Goal: Task Accomplishment & Management: Manage account settings

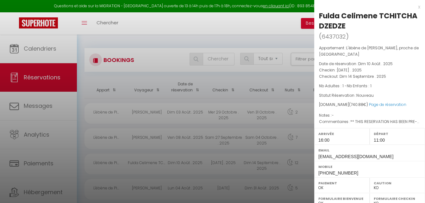
select select "not_cancelled"
select select "KO"
select select "0"
select select "31564"
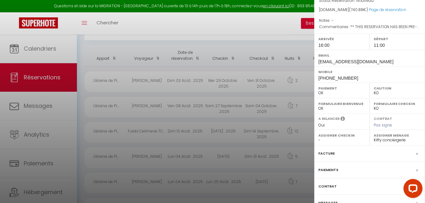
scroll to position [128, 0]
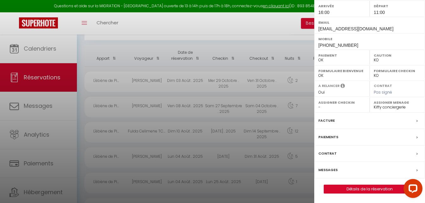
click at [230, 21] on div at bounding box center [212, 101] width 425 height 203
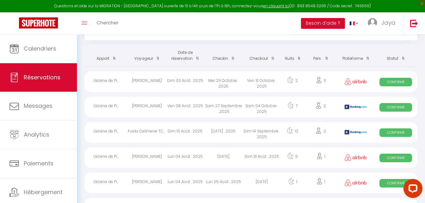
click at [145, 131] on div "Fulda Celimene TCHITCHA DZEDZE" at bounding box center [147, 132] width 38 height 21
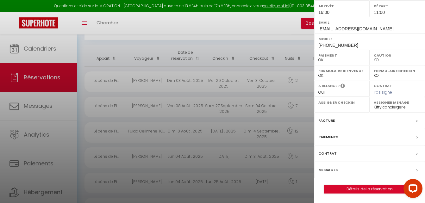
click at [186, 27] on div at bounding box center [212, 101] width 425 height 203
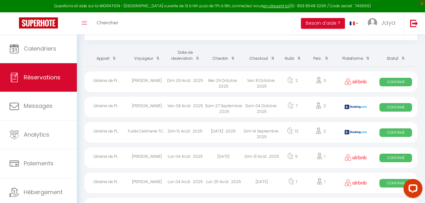
click at [147, 105] on div "[PERSON_NAME]" at bounding box center [147, 107] width 38 height 21
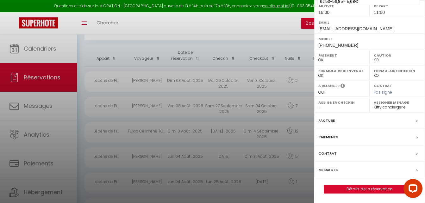
scroll to position [44, 0]
